Goal: Navigation & Orientation: Find specific page/section

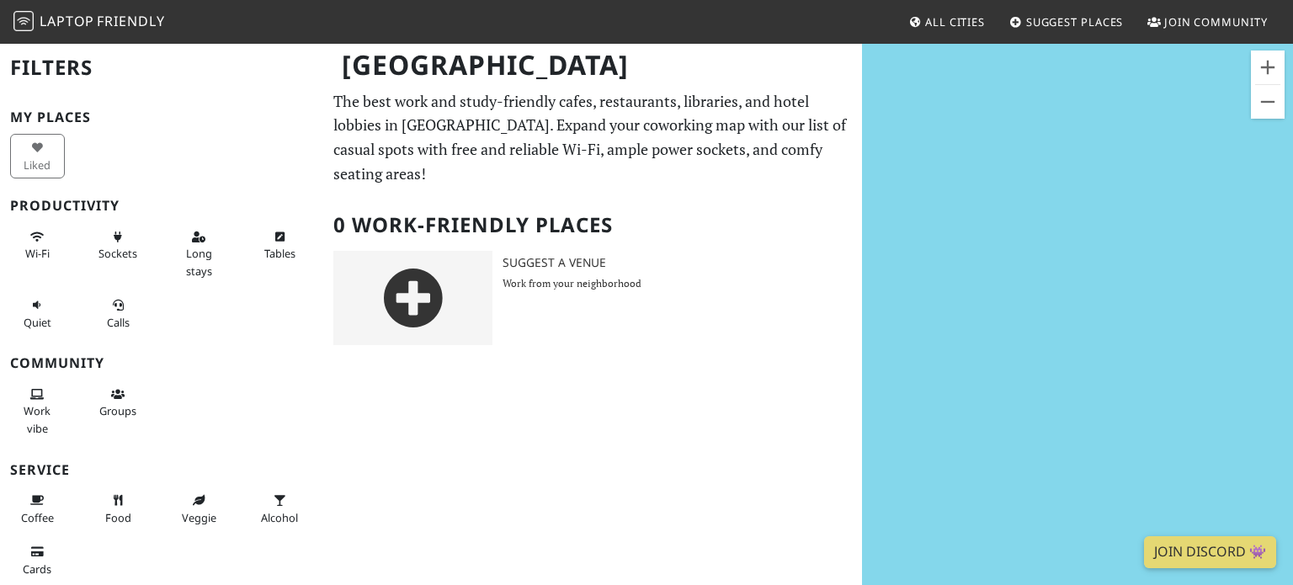
click at [804, 164] on p "The best work and study-friendly cafes, restaurants, libraries, and hotel lobbi…" at bounding box center [592, 137] width 519 height 97
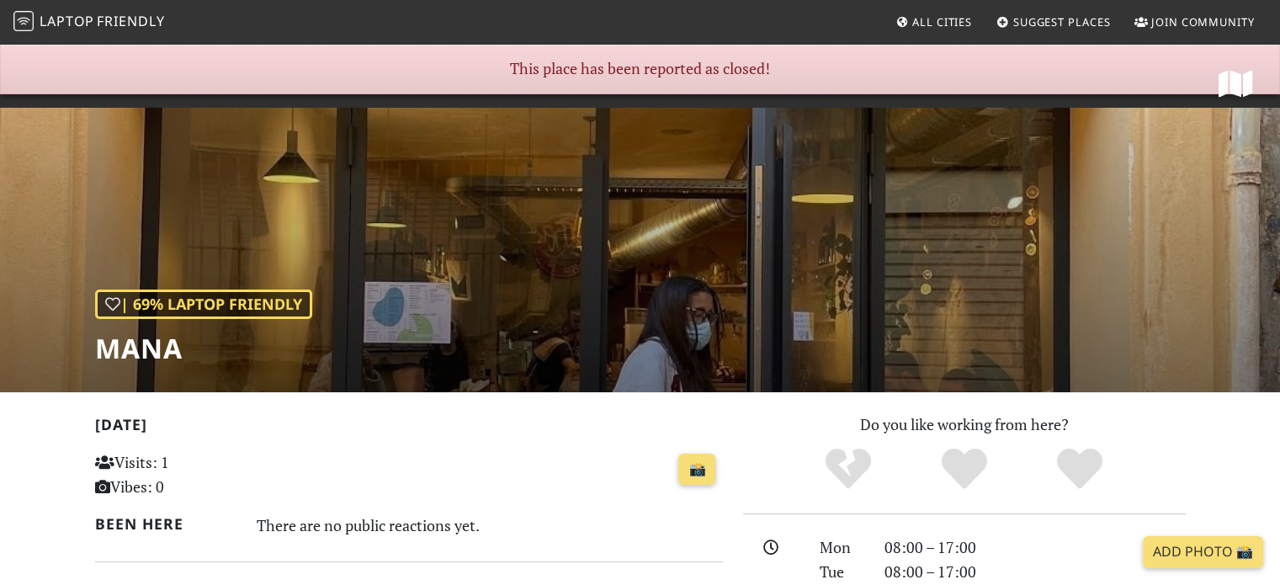
click at [908, 24] on link "All Cities" at bounding box center [934, 22] width 90 height 30
